Goal: Find specific page/section

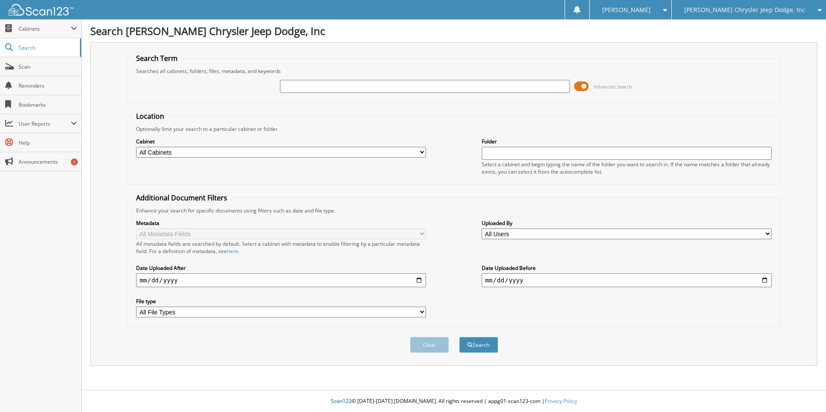
click at [305, 86] on input "text" at bounding box center [425, 86] width 290 height 13
type input "84856"
click at [459, 337] on button "Search" at bounding box center [478, 345] width 39 height 16
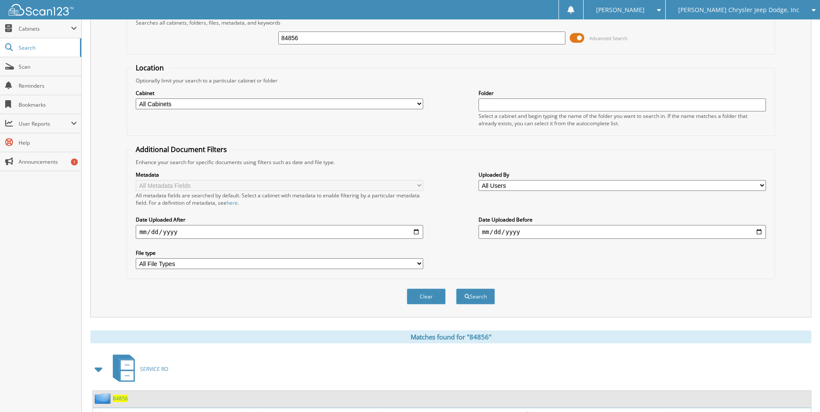
scroll to position [124, 0]
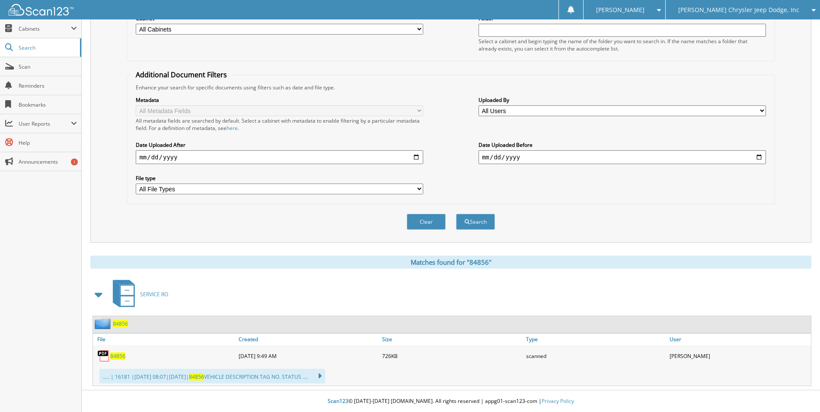
click at [119, 355] on span "84856" at bounding box center [117, 356] width 15 height 7
click at [120, 357] on span "84856" at bounding box center [117, 356] width 15 height 7
click at [116, 356] on span "84856" at bounding box center [117, 356] width 15 height 7
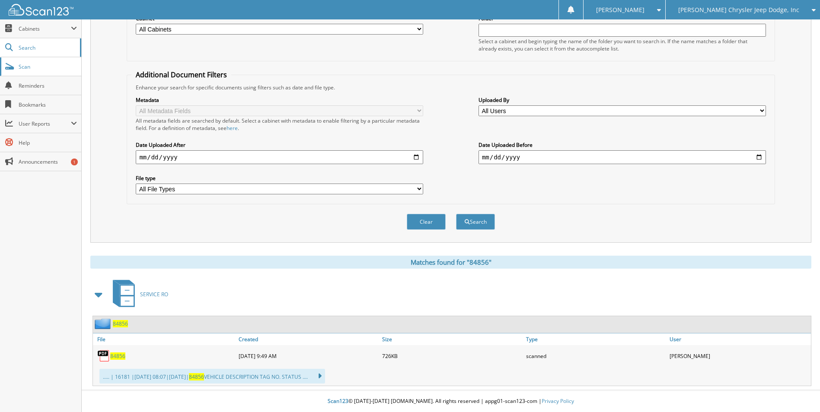
click at [26, 65] on span "Scan" at bounding box center [48, 66] width 58 height 7
